Goal: Task Accomplishment & Management: Use online tool/utility

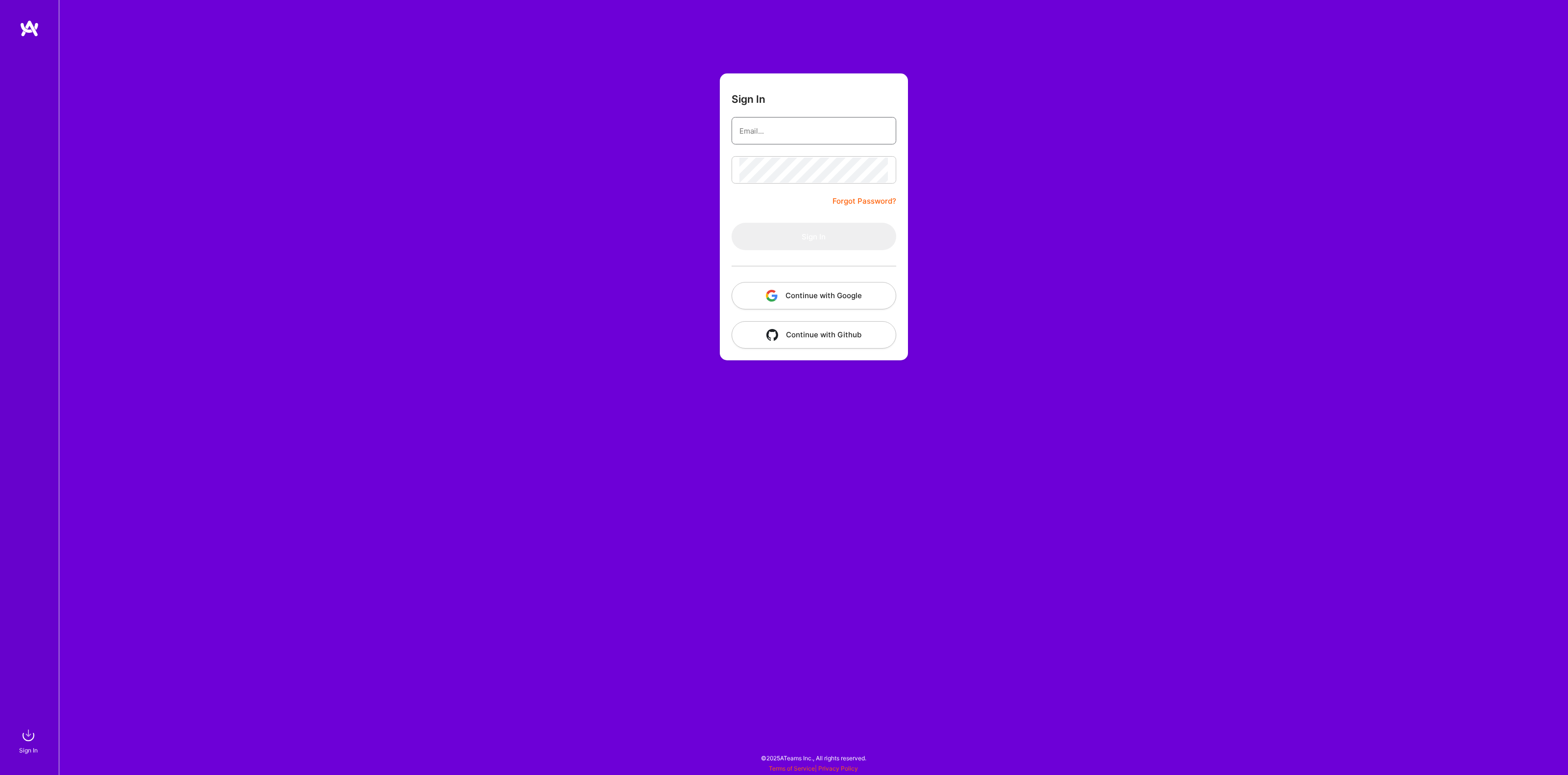
type input "[EMAIL_ADDRESS][DOMAIN_NAME]"
click at [761, 239] on button "Sign In" at bounding box center [814, 236] width 164 height 27
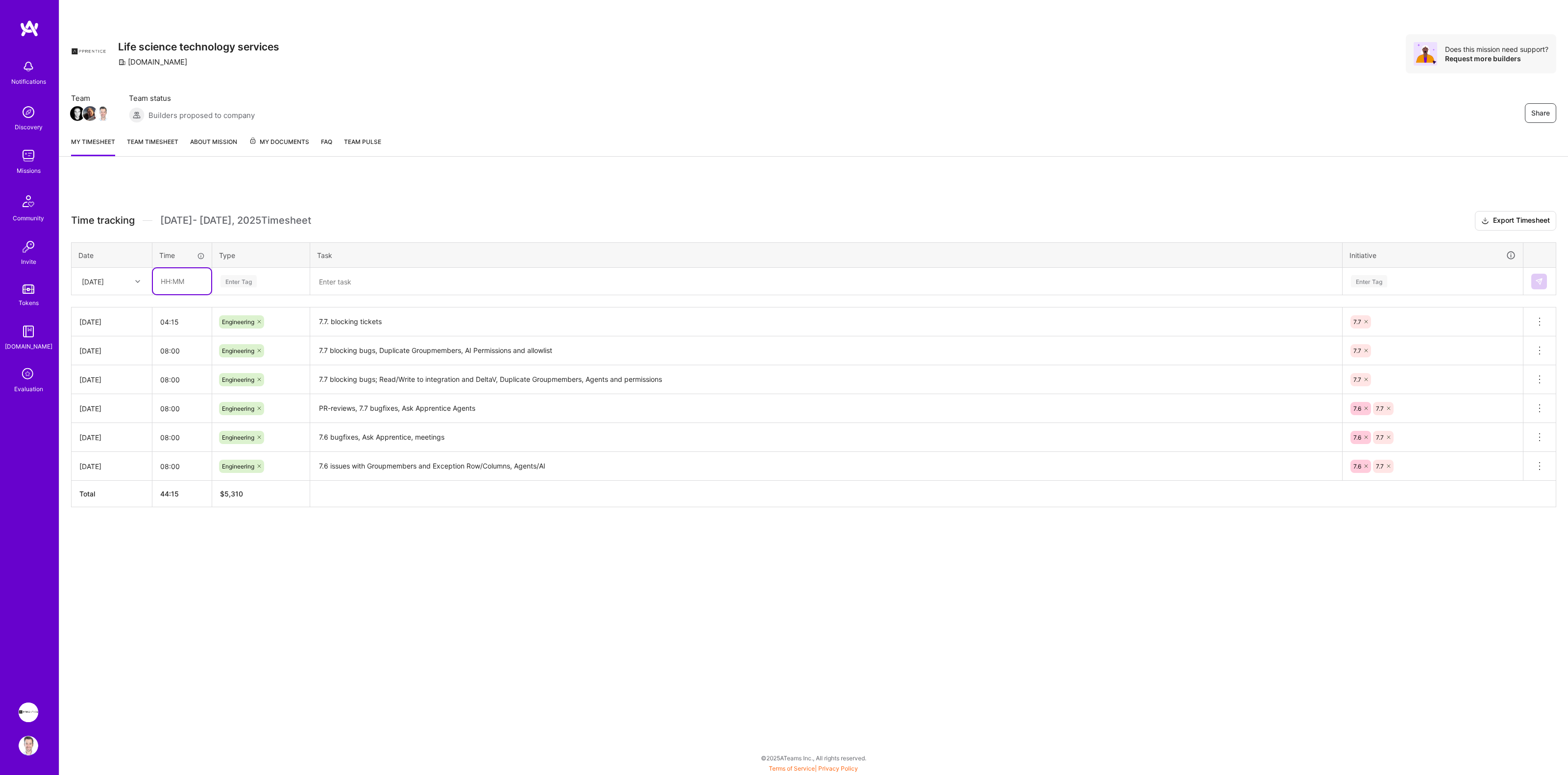
click at [187, 287] on input "text" at bounding box center [182, 281] width 58 height 26
type input "08:00"
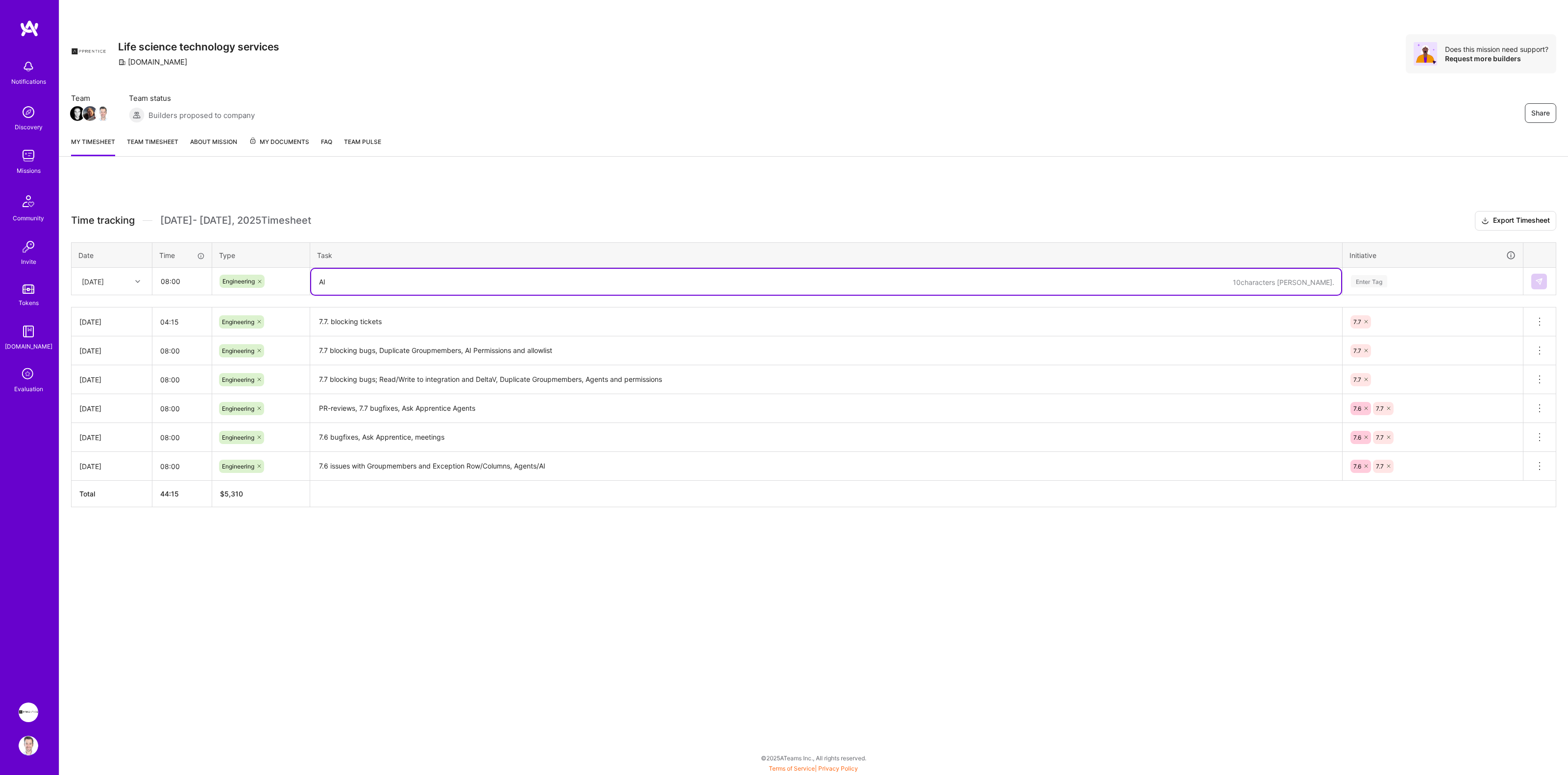
type textarea "A"
type textarea "Ask Apprenticve prompting improvement, Integration data-type migration"
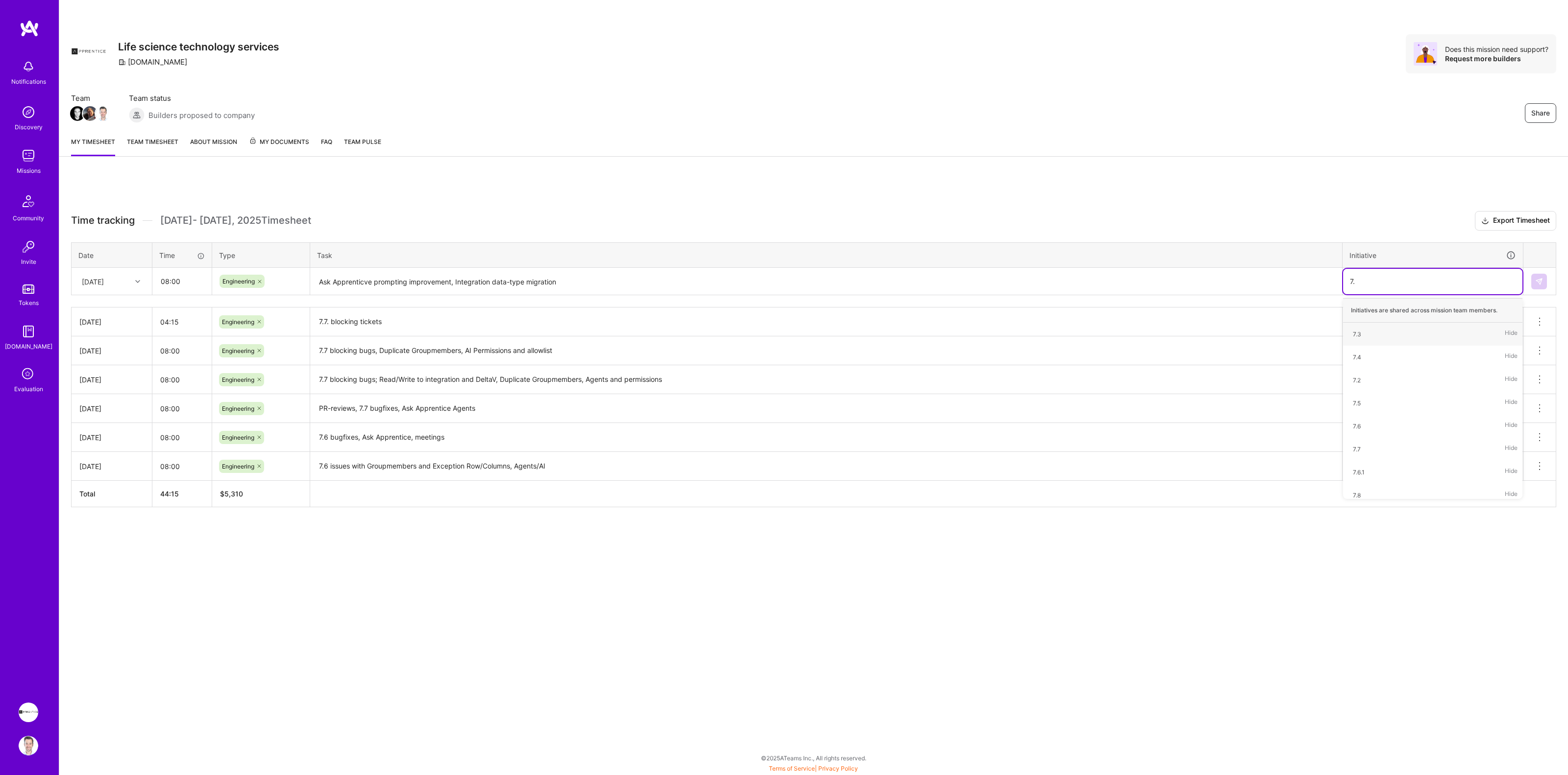
type input "7.7"
click at [1354, 335] on div "7.7" at bounding box center [1357, 334] width 8 height 10
click at [1228, 280] on textarea "Ask Apprenticve prompting improvement, Integration data-type migration" at bounding box center [826, 282] width 1030 height 26
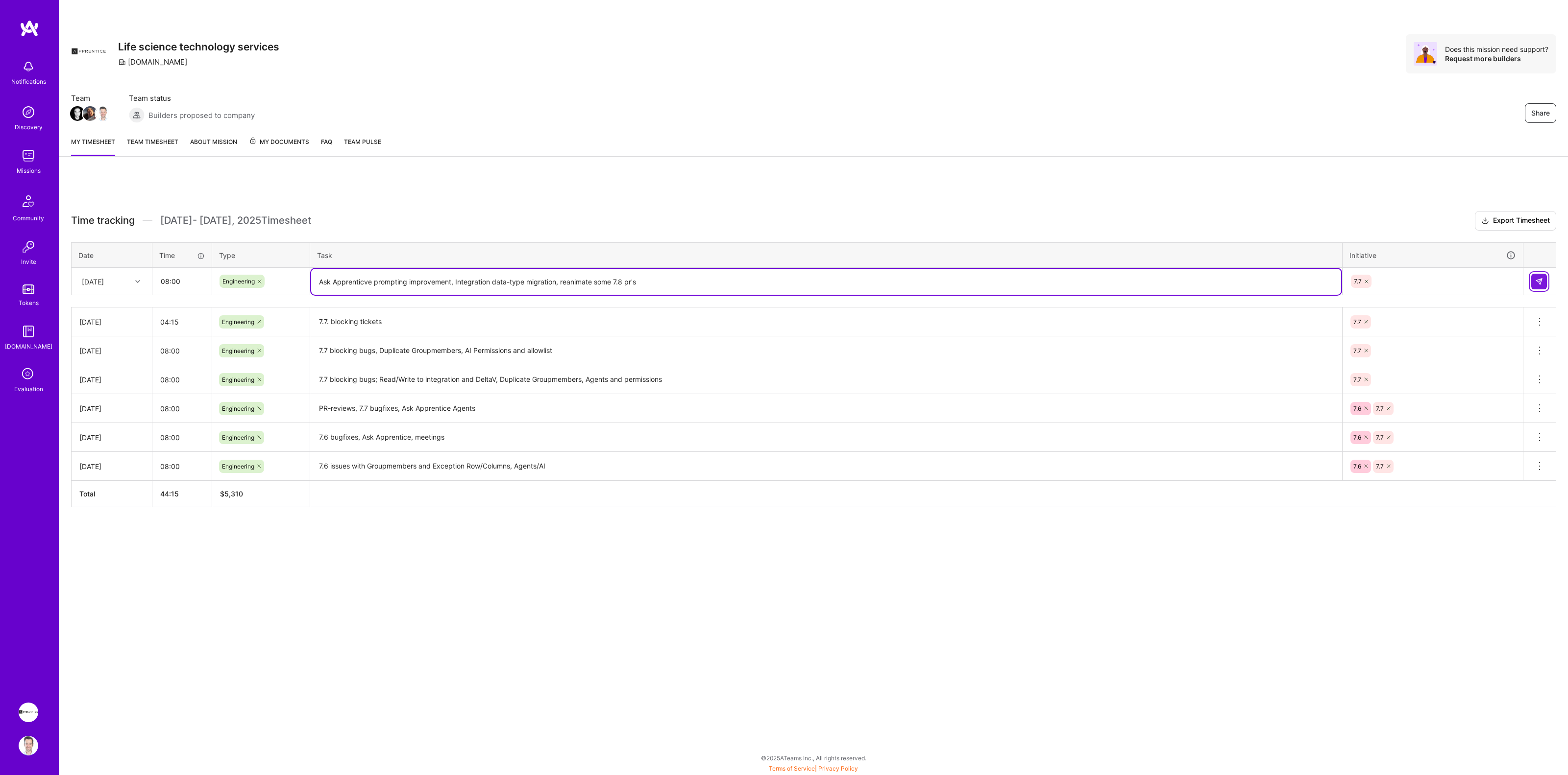
type textarea "Ask Apprenticve prompting improvement, Integration data-type migration, reanima…"
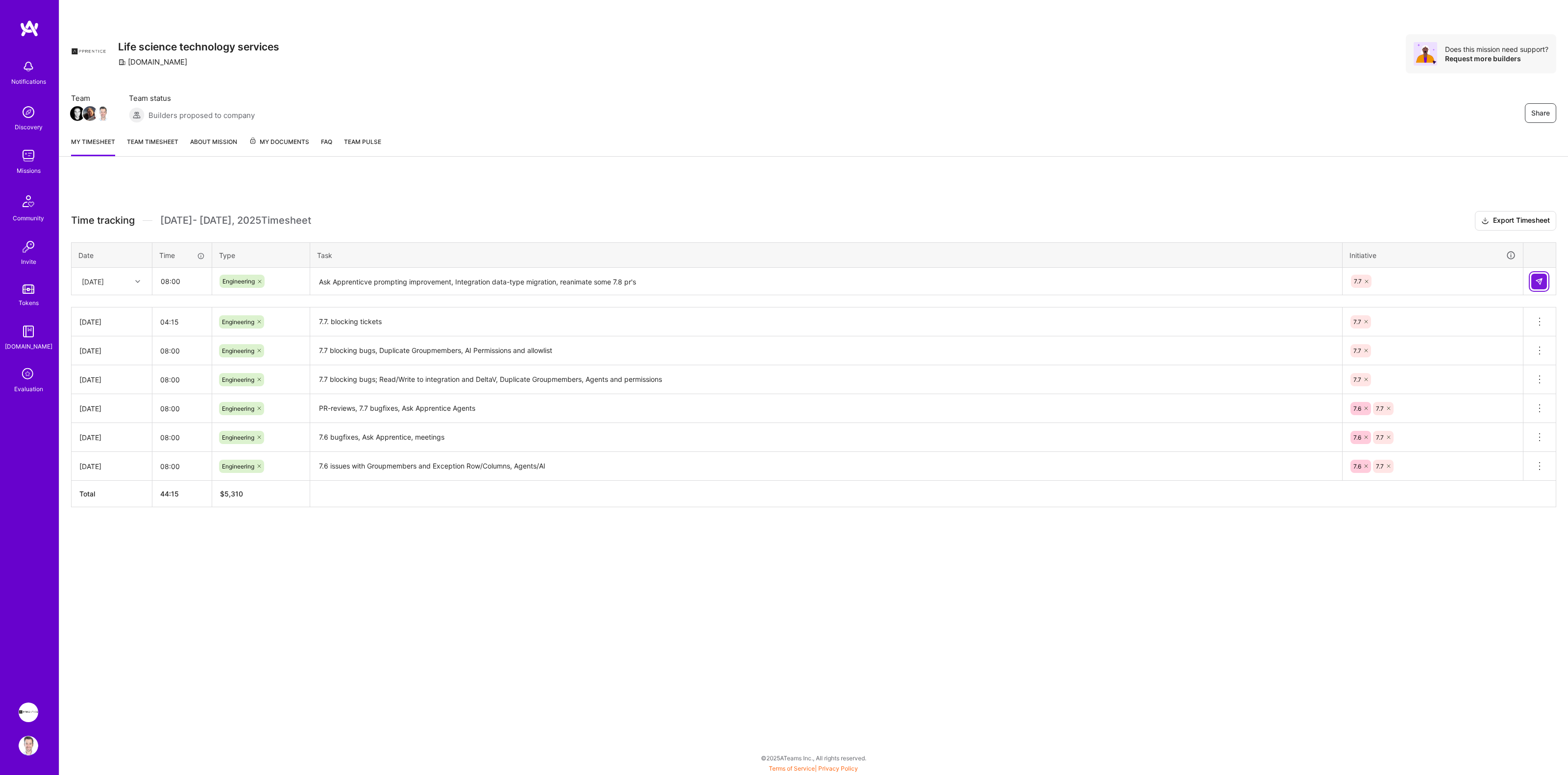
click at [1532, 277] on button at bounding box center [1539, 282] width 16 height 16
